Goal: Task Accomplishment & Management: Complete application form

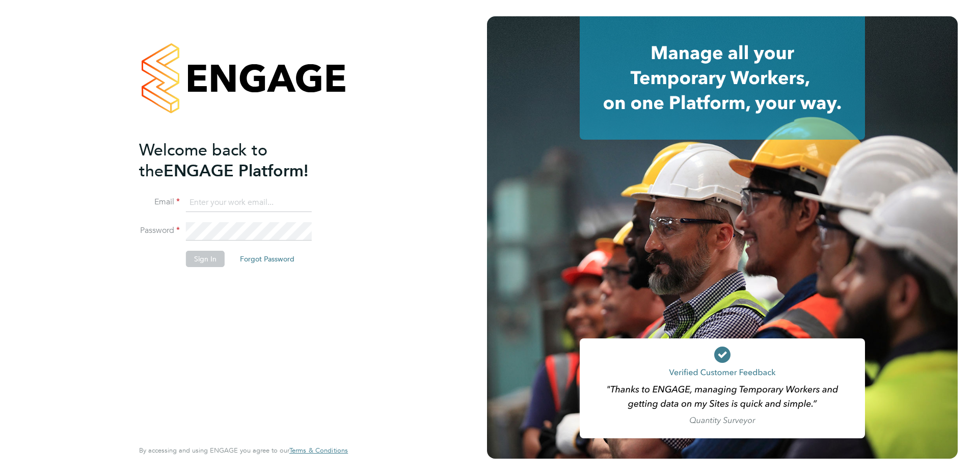
click at [220, 191] on ng-template "Welcome back to the ENGAGE Platform! Email Password Sign In Forgot Password" at bounding box center [238, 209] width 199 height 138
click at [215, 203] on input at bounding box center [249, 203] width 126 height 18
type input "[EMAIL_ADDRESS][PERSON_NAME][DOMAIN_NAME]"
click at [201, 260] on button "Sign In" at bounding box center [205, 259] width 39 height 16
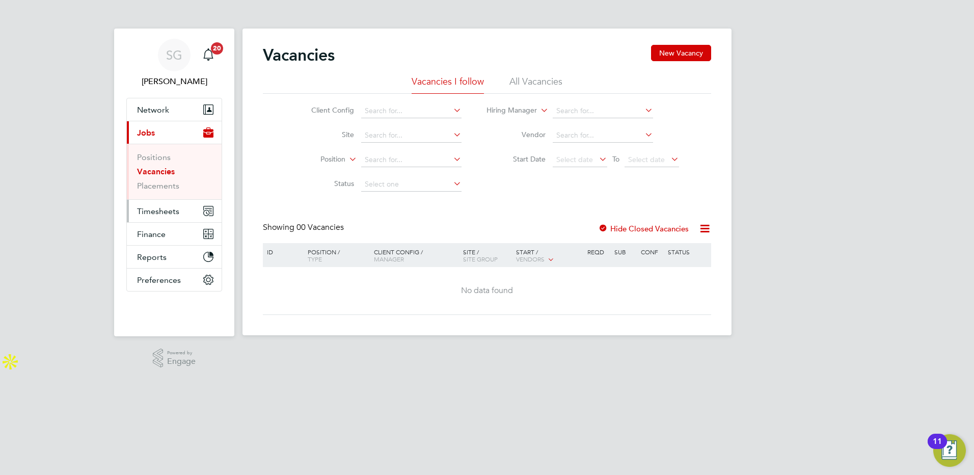
click at [160, 212] on span "Timesheets" at bounding box center [158, 211] width 42 height 10
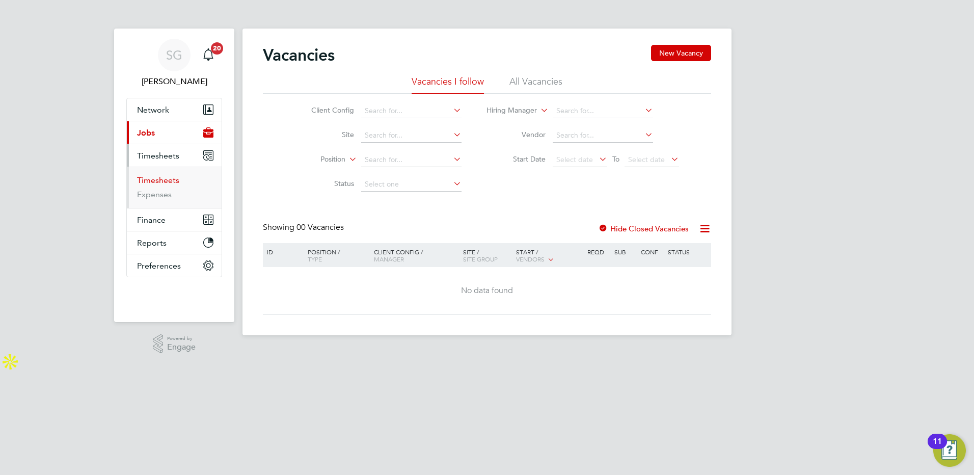
click at [147, 179] on link "Timesheets" at bounding box center [158, 180] width 42 height 10
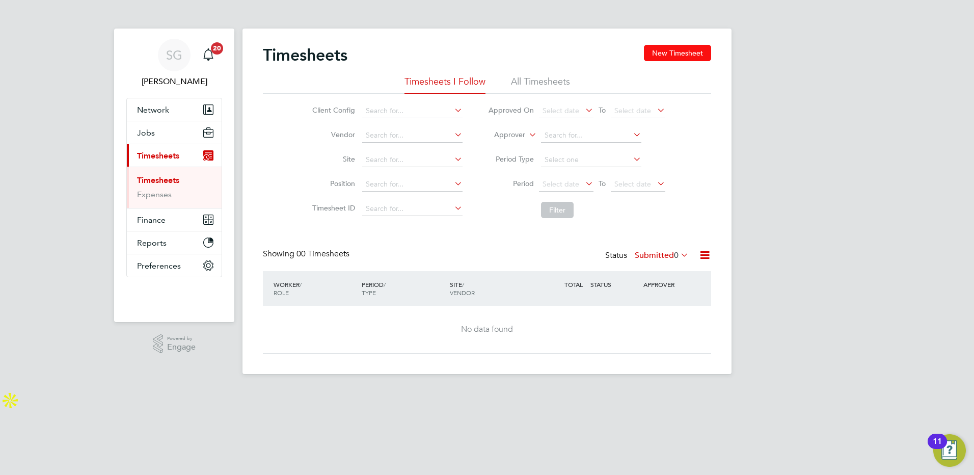
click at [671, 52] on button "New Timesheet" at bounding box center [677, 53] width 67 height 16
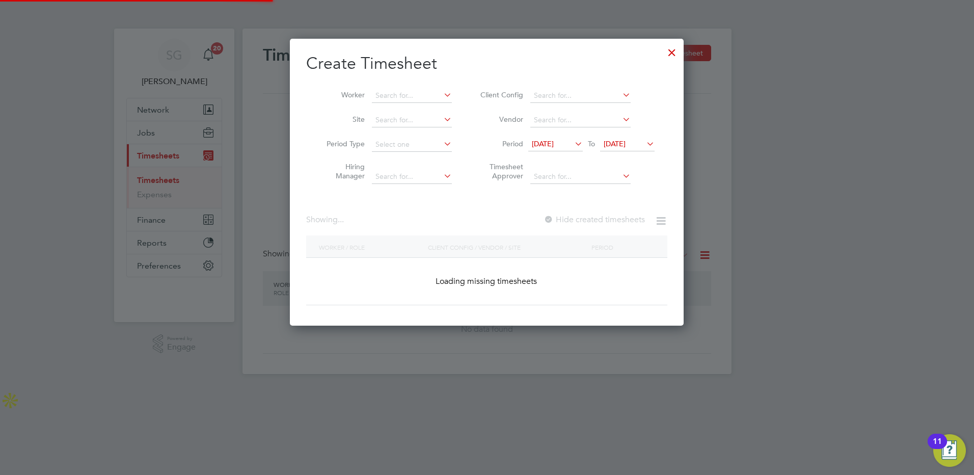
scroll to position [1151, 394]
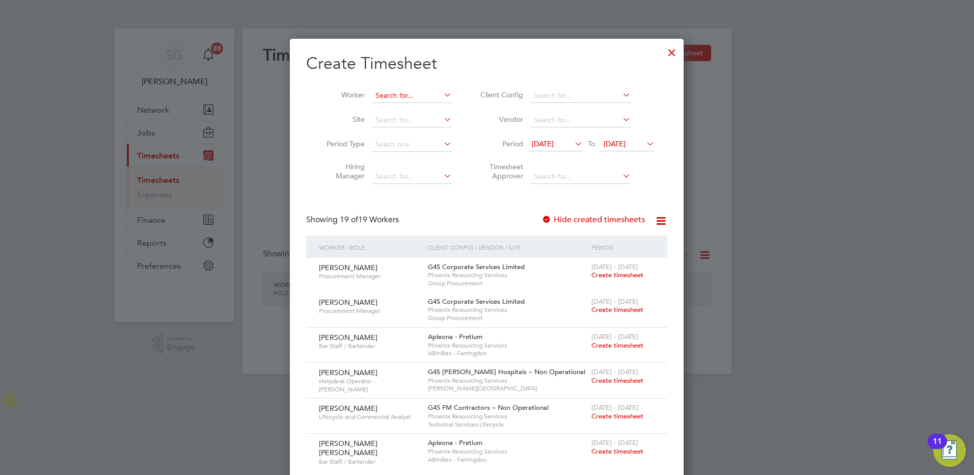
click at [413, 98] on input at bounding box center [412, 96] width 80 height 14
click at [402, 109] on b "Wallace" at bounding box center [419, 109] width 59 height 9
type input "Iain Wallace"
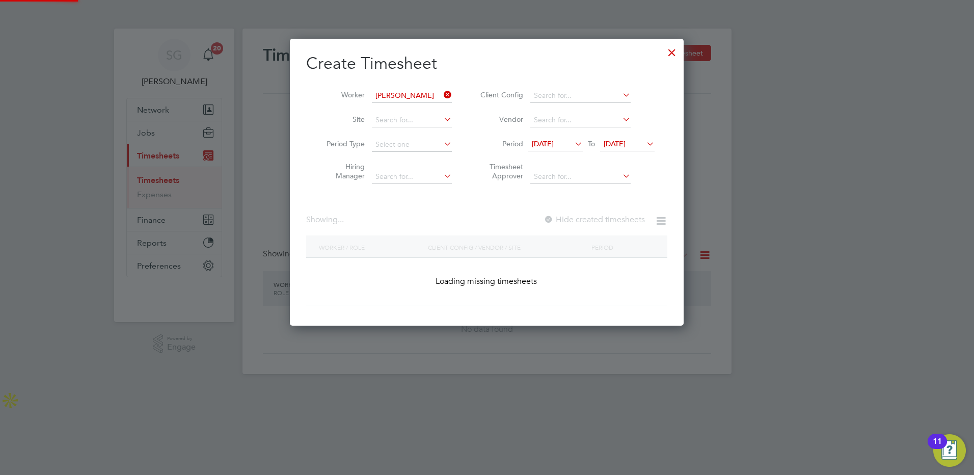
scroll to position [275, 394]
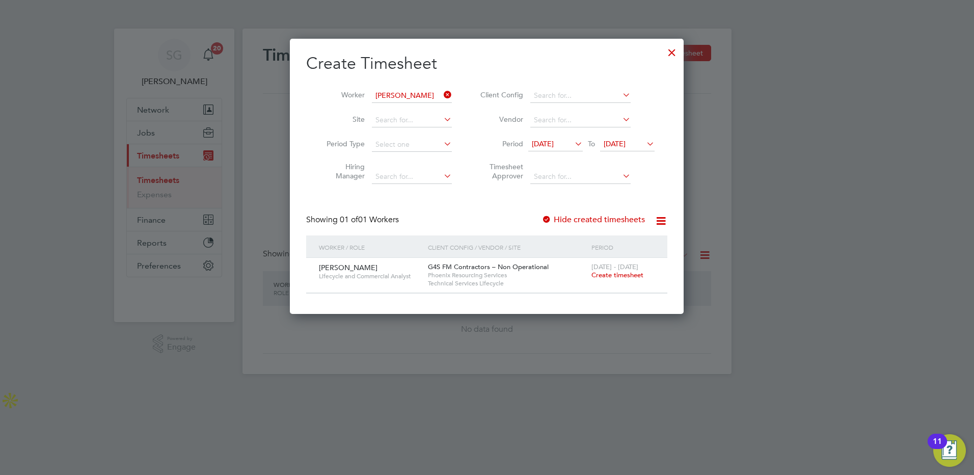
click at [619, 276] on span "Create timesheet" at bounding box center [617, 274] width 52 height 9
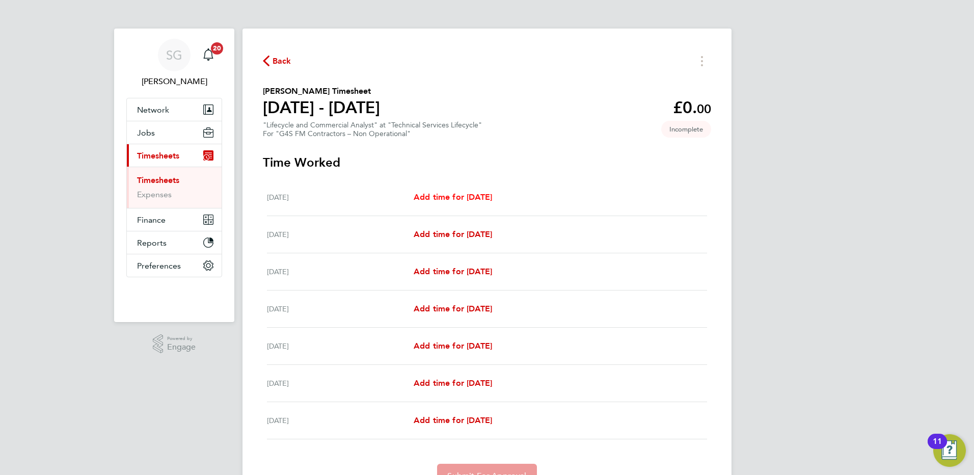
click at [457, 197] on span "Add time for Mon 25 Aug" at bounding box center [453, 197] width 78 height 10
select select "60"
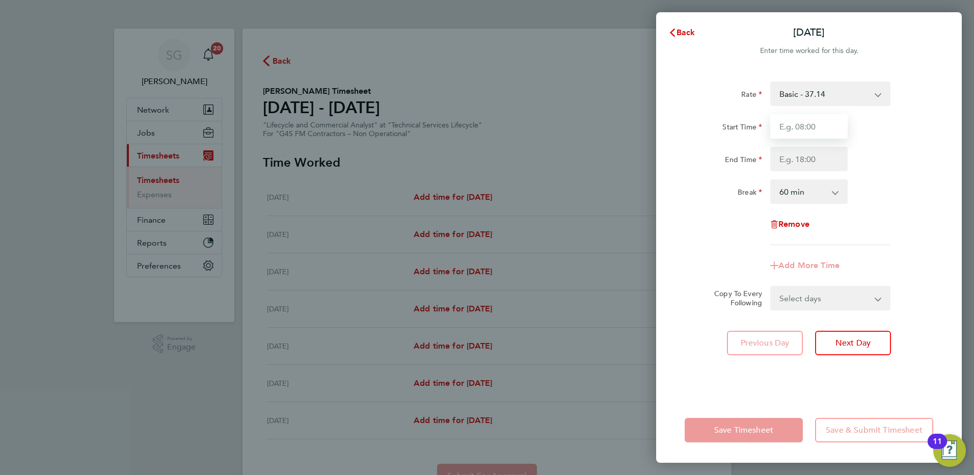
click at [802, 127] on input "Start Time" at bounding box center [808, 126] width 77 height 24
click at [850, 342] on span "Next Day" at bounding box center [852, 343] width 35 height 10
select select "60"
click at [791, 125] on input "Start Time" at bounding box center [808, 126] width 77 height 24
type input "08:30"
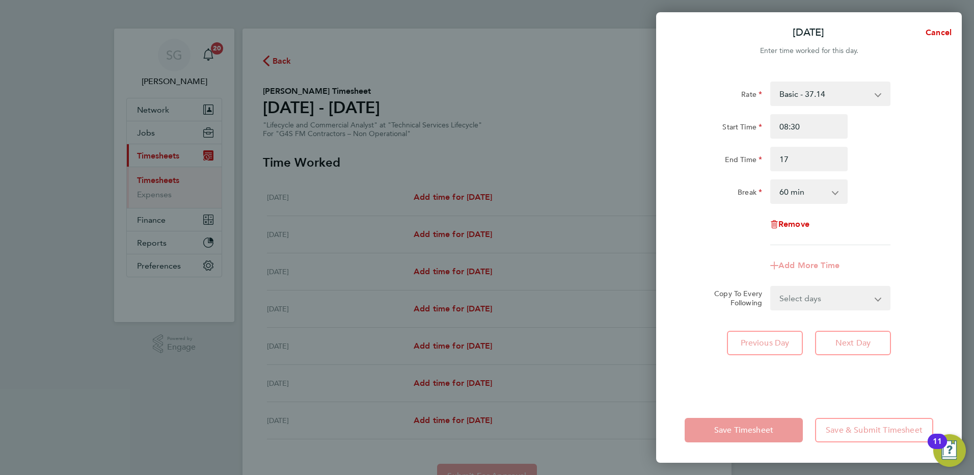
type input "17:00"
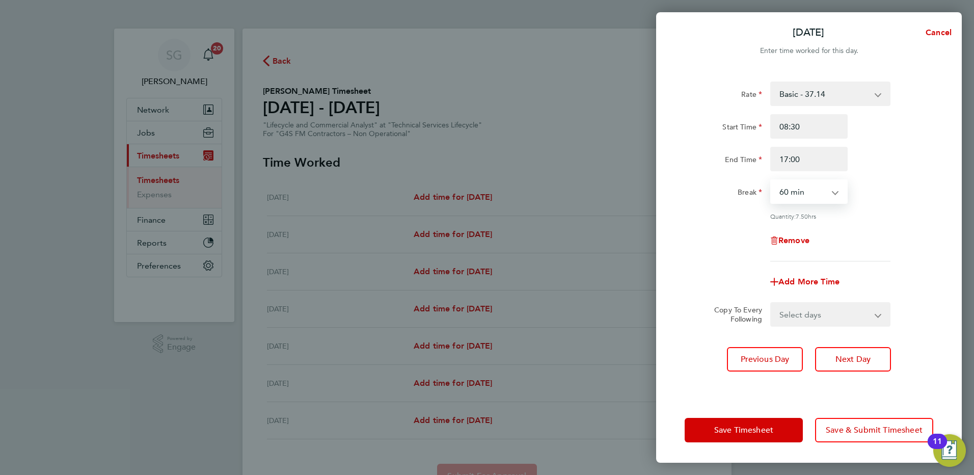
click at [806, 192] on select "0 min 15 min 30 min 45 min 60 min 75 min 90 min" at bounding box center [802, 191] width 63 height 22
select select "30"
click at [771, 180] on select "0 min 15 min 30 min 45 min 60 min 75 min 90 min" at bounding box center [802, 191] width 63 height 22
click at [850, 358] on span "Next Day" at bounding box center [852, 359] width 35 height 10
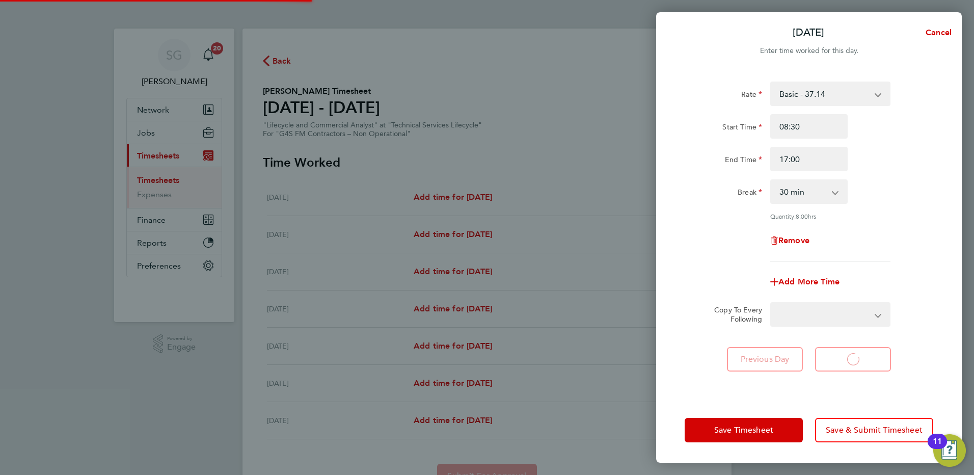
select select "60"
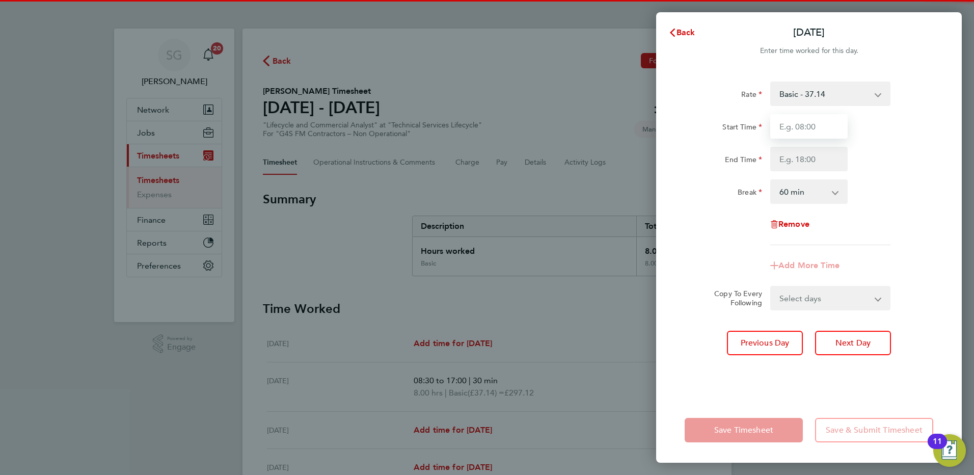
click at [789, 127] on input "Start Time" at bounding box center [808, 126] width 77 height 24
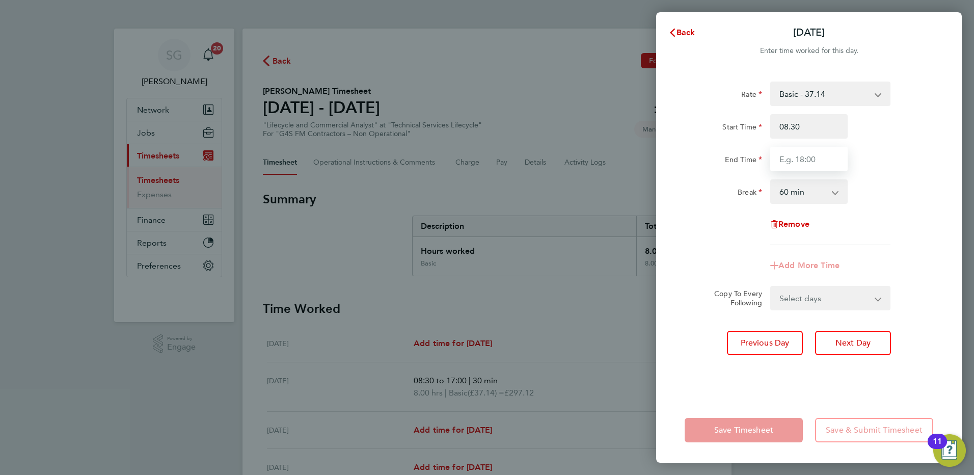
type input "08:30"
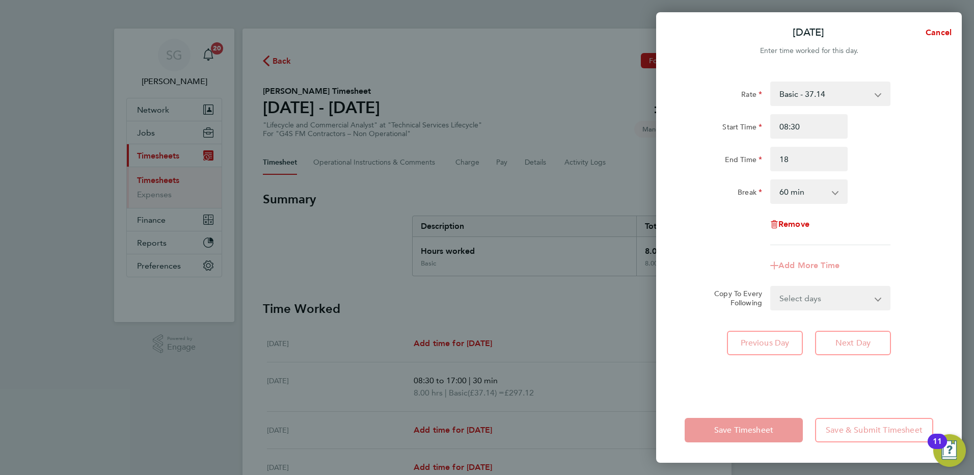
type input "18:00"
click at [796, 191] on select "0 min 15 min 30 min 45 min 60 min 75 min 90 min" at bounding box center [802, 191] width 63 height 22
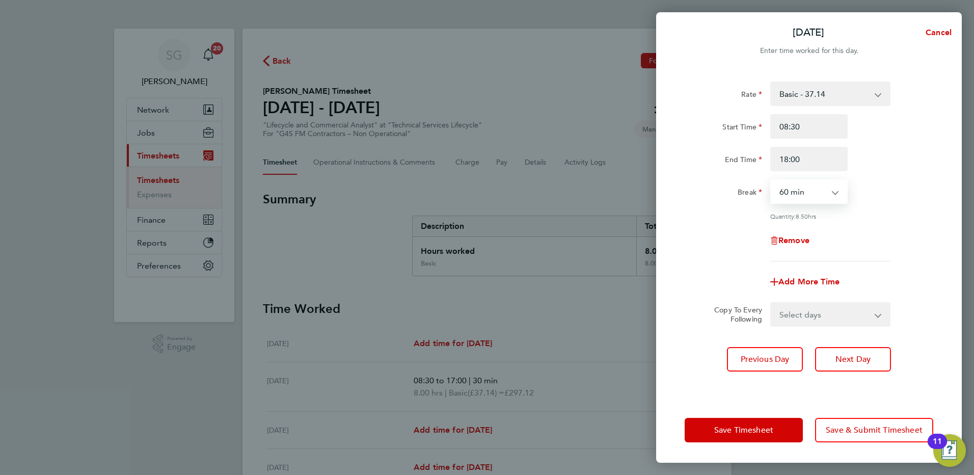
select select "30"
click at [771, 180] on select "0 min 15 min 30 min 45 min 60 min 75 min 90 min" at bounding box center [802, 191] width 63 height 22
click at [851, 360] on span "Next Day" at bounding box center [852, 359] width 35 height 10
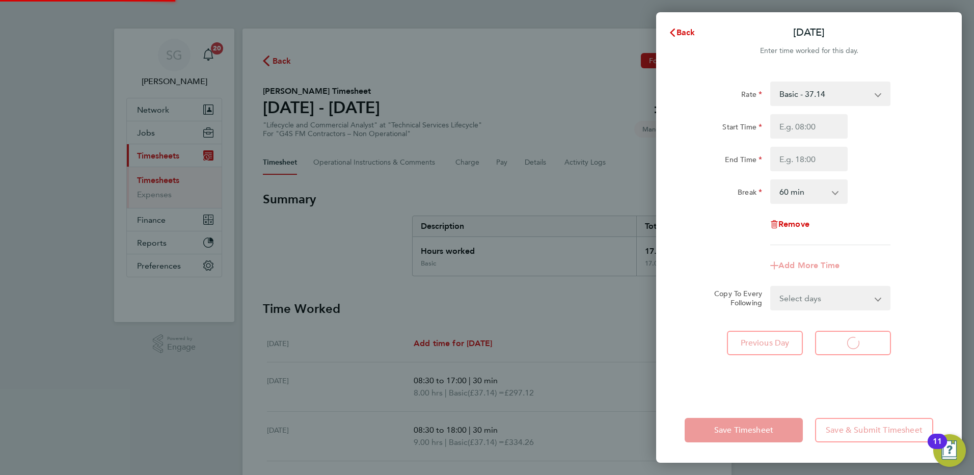
select select "60"
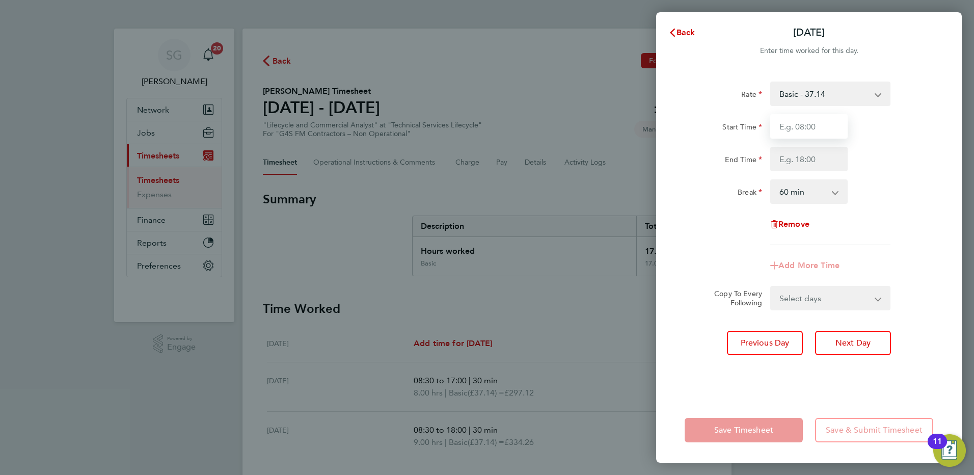
click at [785, 124] on input "Start Time" at bounding box center [808, 126] width 77 height 24
type input "08:30"
type input "17:30"
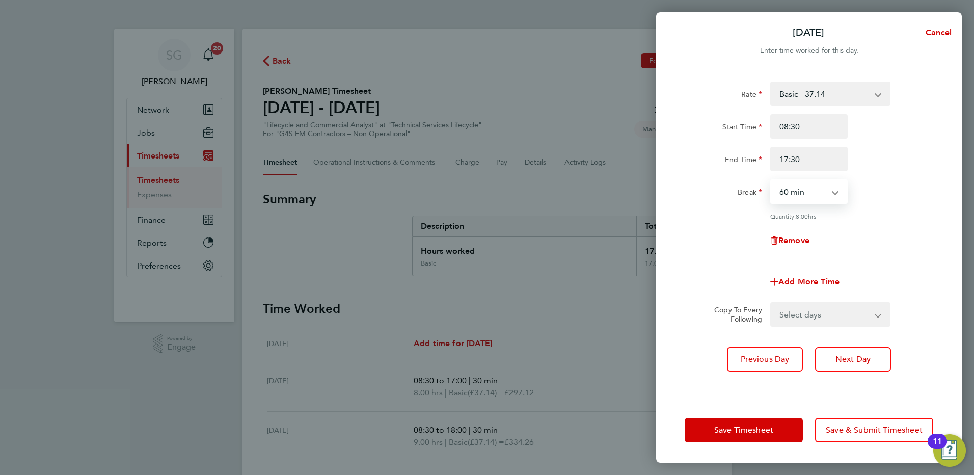
drag, startPoint x: 796, startPoint y: 192, endPoint x: 785, endPoint y: 186, distance: 12.8
click at [796, 192] on select "0 min 15 min 30 min 45 min 60 min 75 min 90 min" at bounding box center [802, 191] width 63 height 22
select select "30"
click at [771, 180] on select "0 min 15 min 30 min 45 min 60 min 75 min 90 min" at bounding box center [802, 191] width 63 height 22
click at [843, 357] on span "Next Day" at bounding box center [852, 359] width 35 height 10
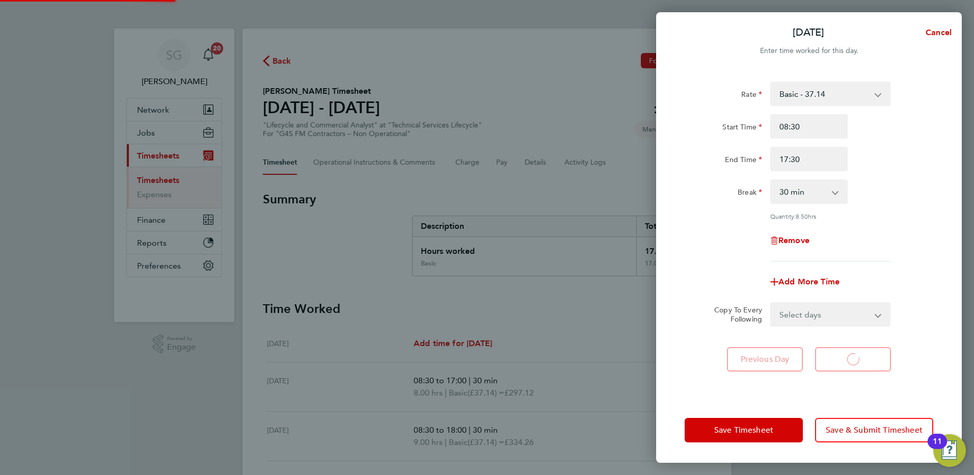
select select "60"
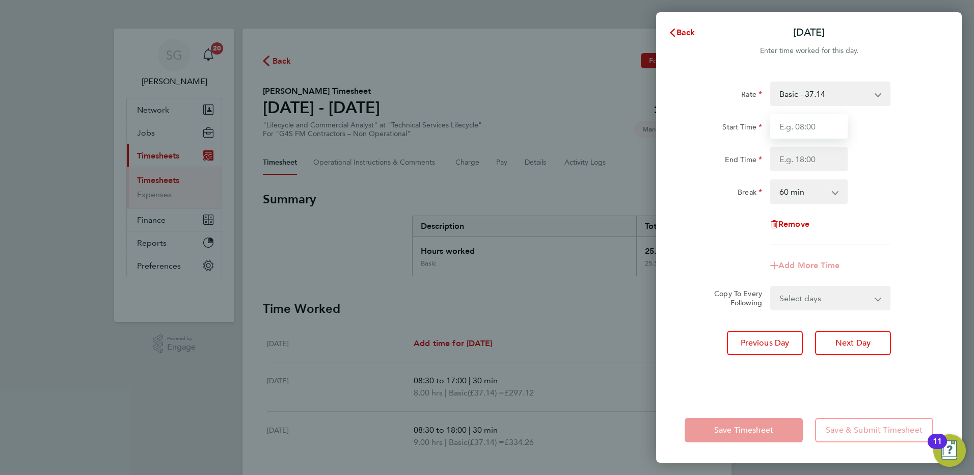
click at [800, 128] on input "Start Time" at bounding box center [808, 126] width 77 height 24
type input "08:00"
type input "17:00"
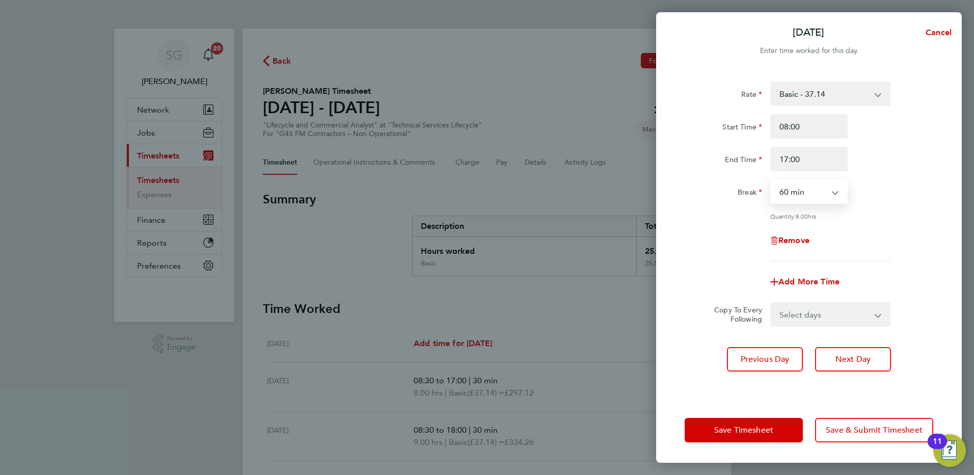
click at [797, 196] on select "0 min 15 min 30 min 45 min 60 min 75 min 90 min" at bounding box center [802, 191] width 63 height 22
select select "30"
click at [771, 180] on select "0 min 15 min 30 min 45 min 60 min 75 min 90 min" at bounding box center [802, 191] width 63 height 22
click at [739, 436] on button "Save Timesheet" at bounding box center [744, 430] width 118 height 24
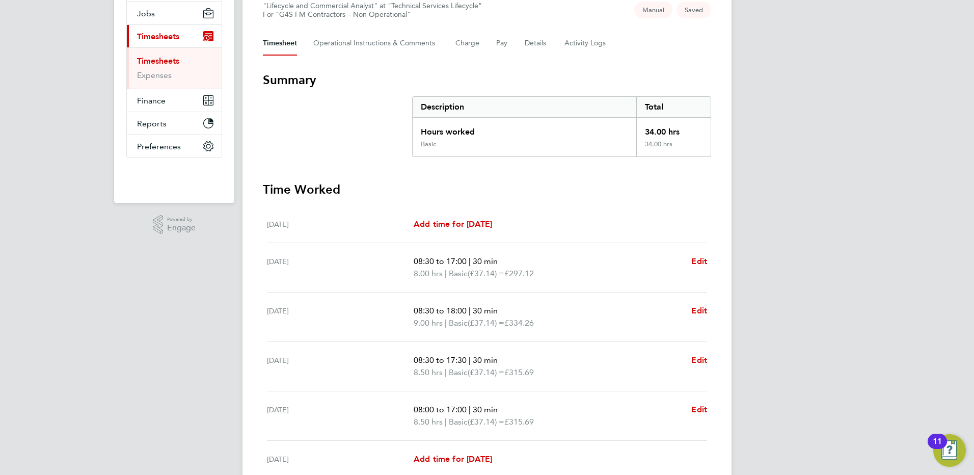
scroll to position [249, 0]
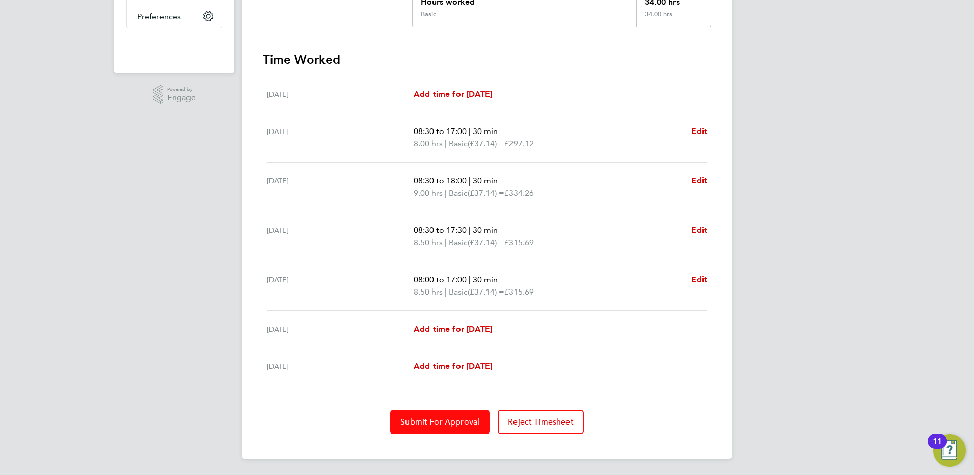
click at [442, 426] on span "Submit For Approval" at bounding box center [439, 422] width 79 height 10
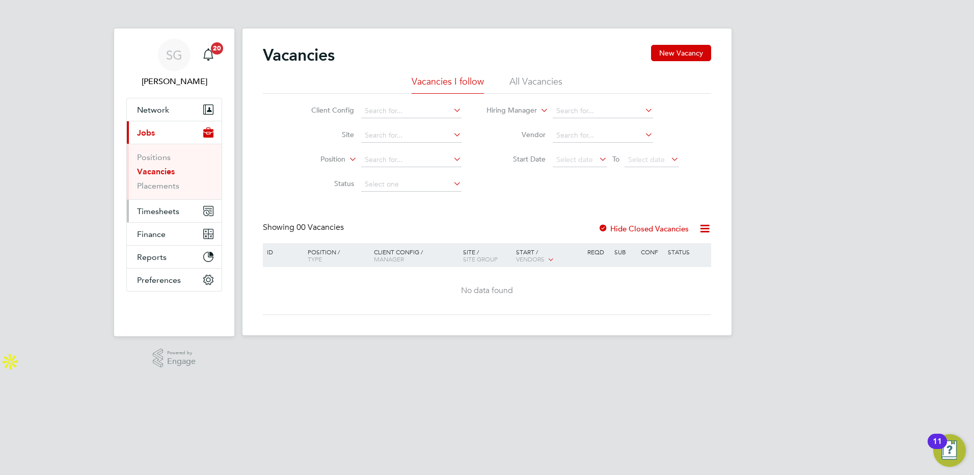
click at [161, 213] on span "Timesheets" at bounding box center [158, 211] width 42 height 10
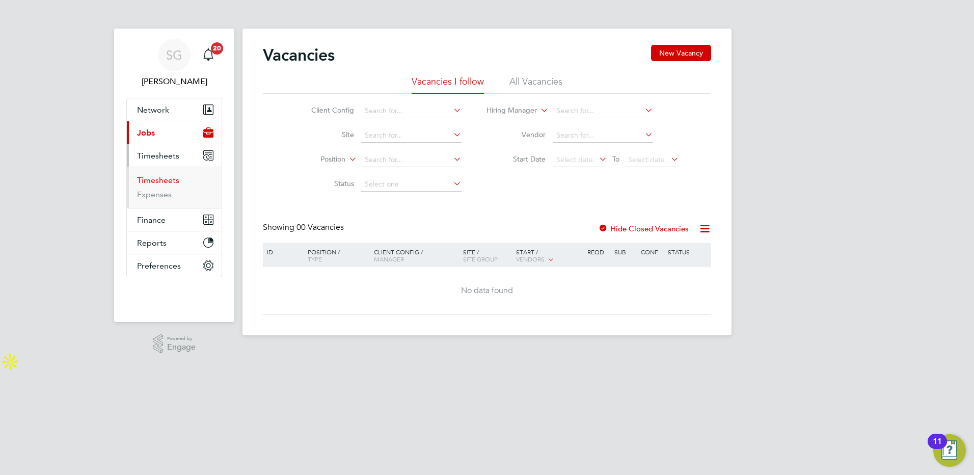
click at [154, 179] on link "Timesheets" at bounding box center [158, 180] width 42 height 10
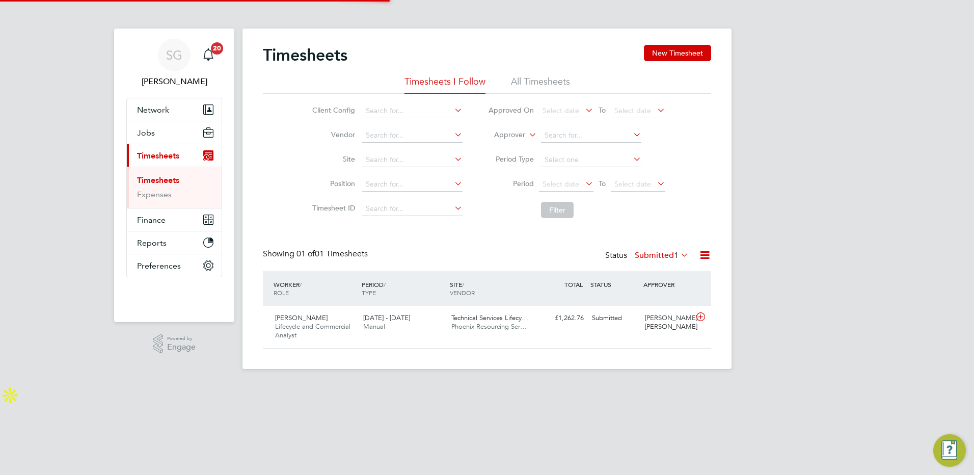
scroll to position [26, 89]
click at [666, 57] on button "New Timesheet" at bounding box center [677, 53] width 67 height 16
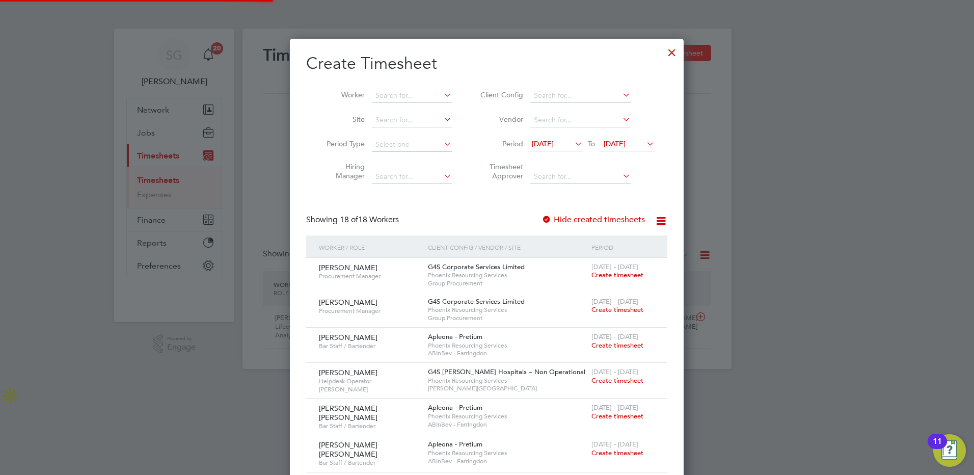
scroll to position [1116, 394]
click at [410, 94] on input at bounding box center [412, 96] width 80 height 14
click at [410, 229] on li "Sergio Cerchiari" at bounding box center [434, 234] width 126 height 14
type input "Sergio Cerchiari"
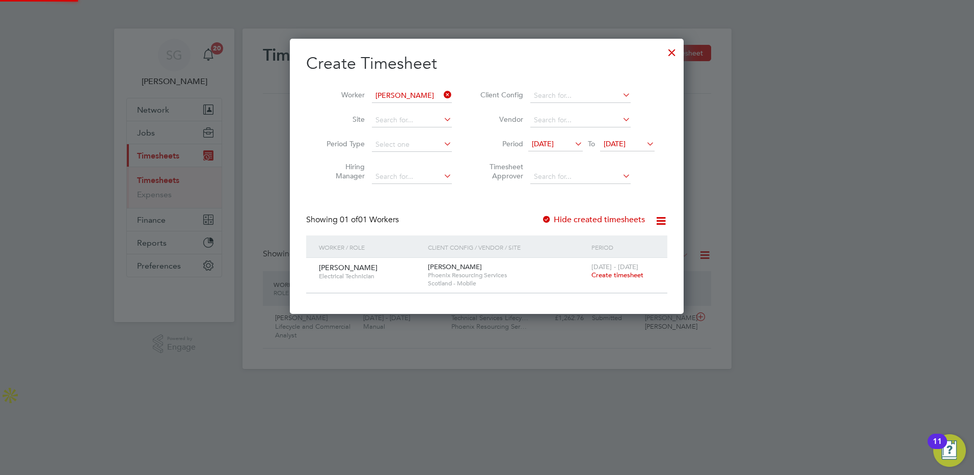
scroll to position [275, 394]
click at [670, 49] on div at bounding box center [672, 50] width 18 height 18
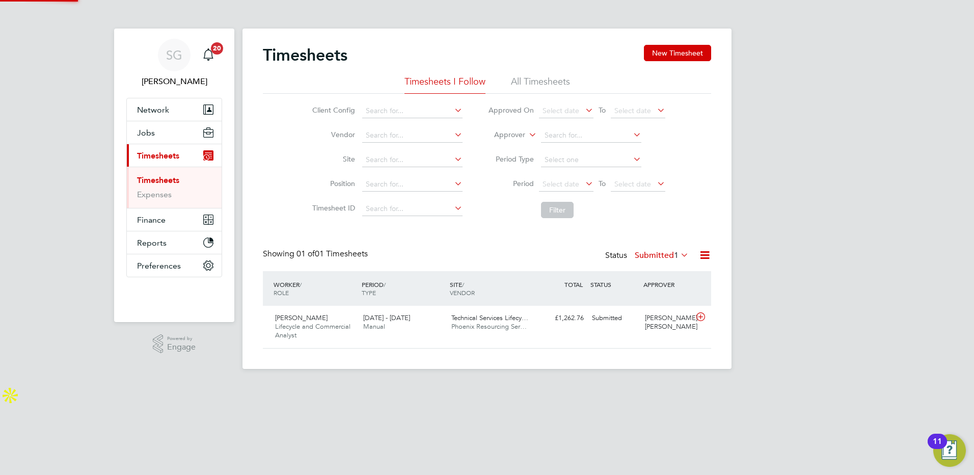
scroll to position [26, 89]
